Goal: Transaction & Acquisition: Purchase product/service

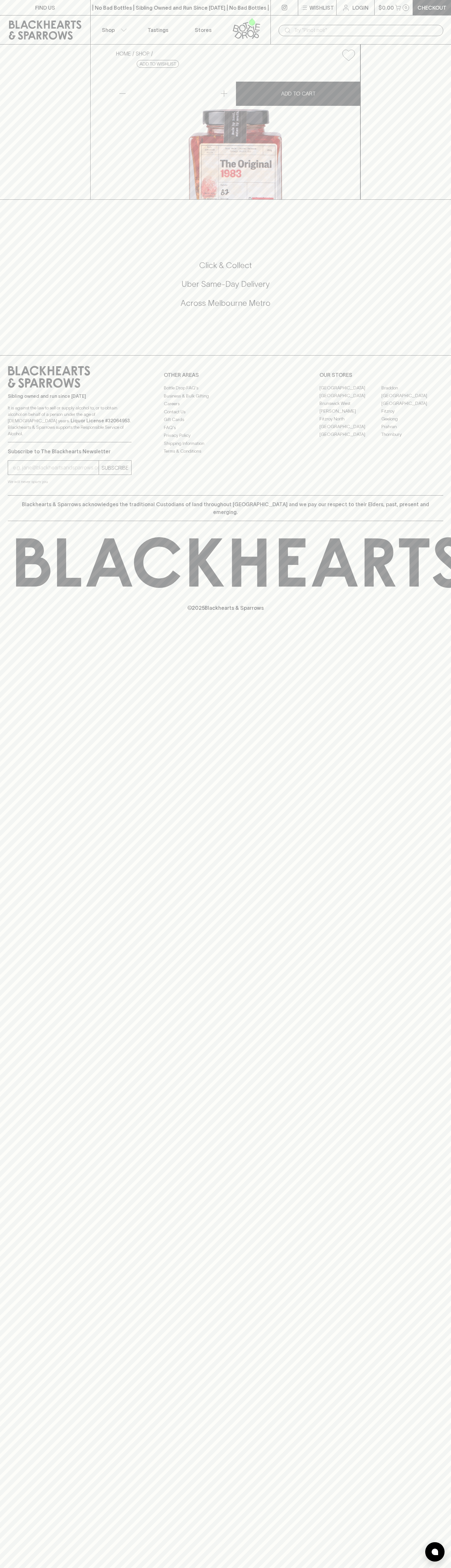
click at [382, 16] on div "​" at bounding box center [361, 30] width 180 height 29
click at [449, 489] on div "FIND US | No Bad Bottles | Sibling Owned and Run Since [DATE] | No Bad Bottles …" at bounding box center [225, 784] width 451 height 1568
click at [192, 1567] on html "FIND US | No Bad Bottles | Sibling Owned and Run Since [DATE] | No Bad Bottles …" at bounding box center [225, 784] width 451 height 1568
click at [28, 437] on p "It is against the law to sell or supply alcohol to, or to obtain alcohol on beh…" at bounding box center [70, 421] width 124 height 32
